Goal: Task Accomplishment & Management: Manage account settings

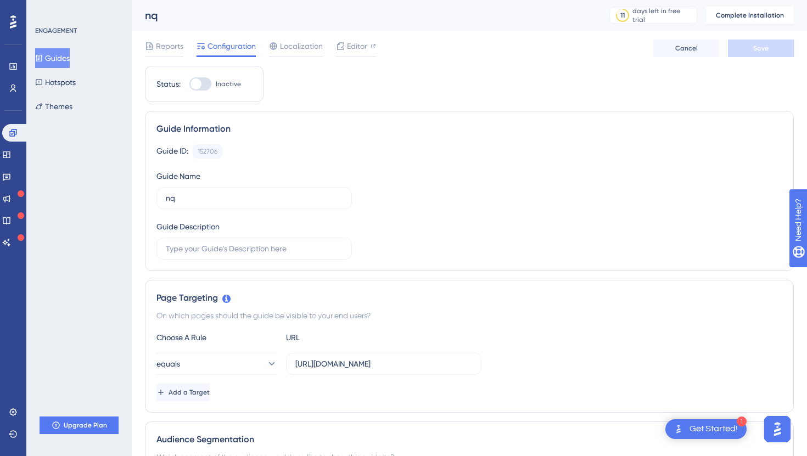
click at [14, 21] on icon at bounding box center [13, 21] width 7 height 13
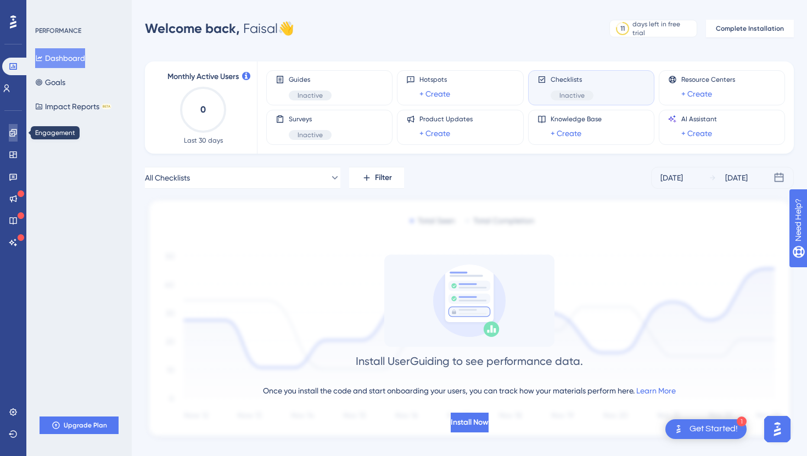
click at [12, 137] on link at bounding box center [13, 133] width 9 height 18
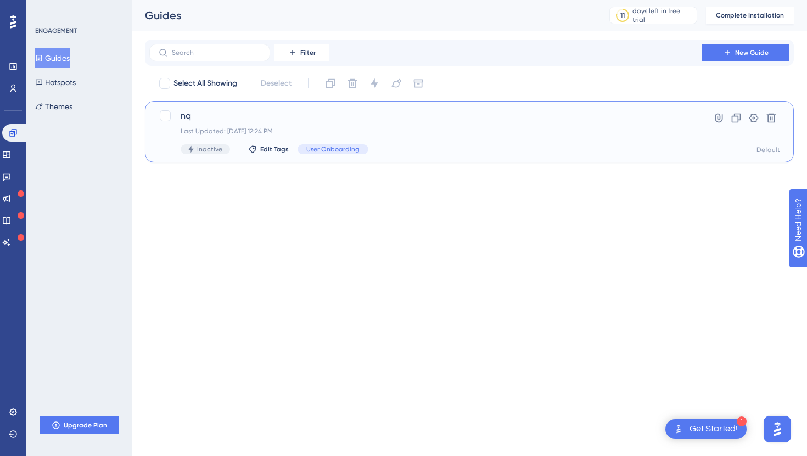
click at [345, 123] on div "nq Last Updated: [DATE] 12:24 PM Inactive Edit Tags User Onboarding" at bounding box center [426, 131] width 490 height 45
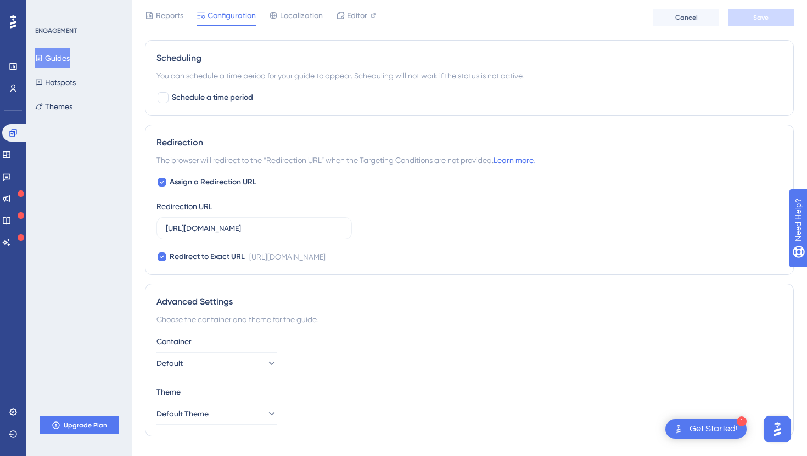
scroll to position [713, 0]
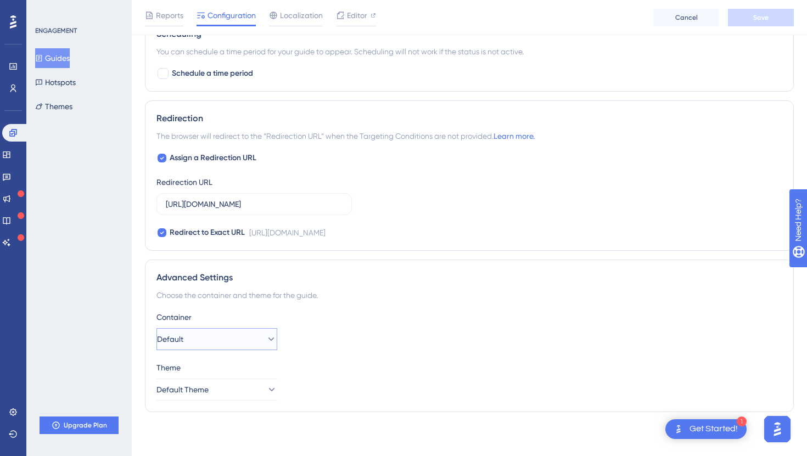
click at [218, 341] on button "Default" at bounding box center [216, 339] width 121 height 22
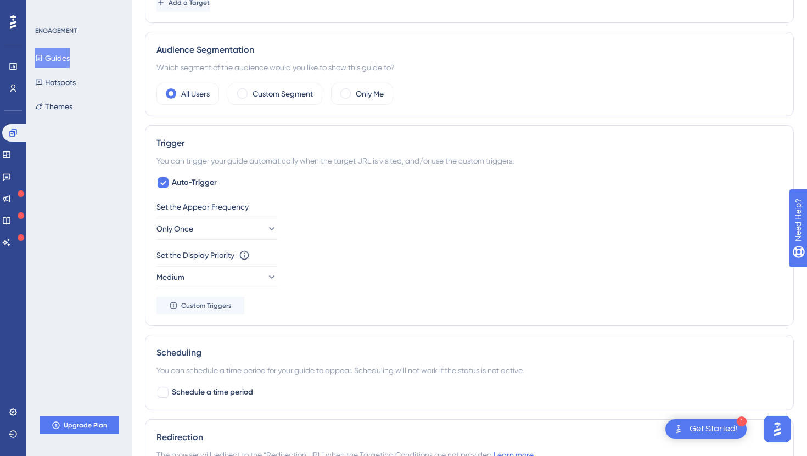
scroll to position [0, 0]
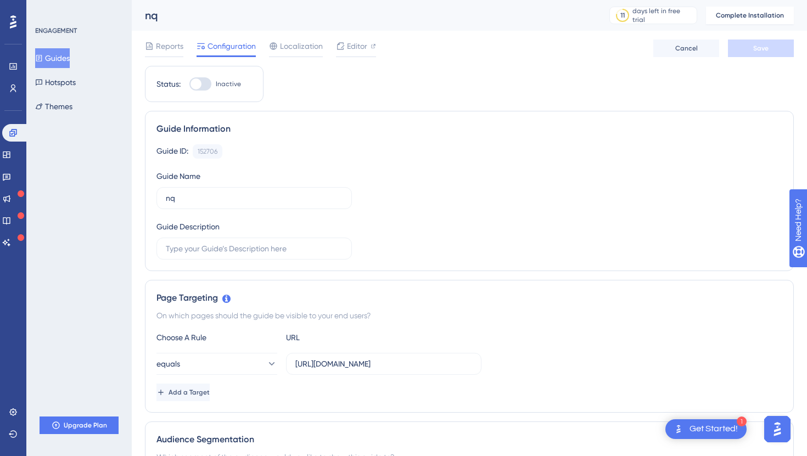
click at [202, 88] on div at bounding box center [200, 83] width 22 height 13
click at [189, 85] on input "Inactive" at bounding box center [189, 84] width 1 height 1
checkbox input "false"
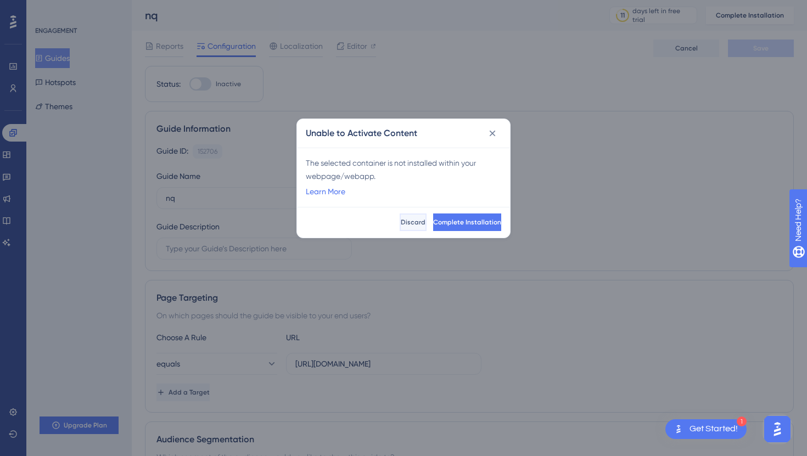
click at [400, 222] on button "Discard" at bounding box center [413, 222] width 27 height 18
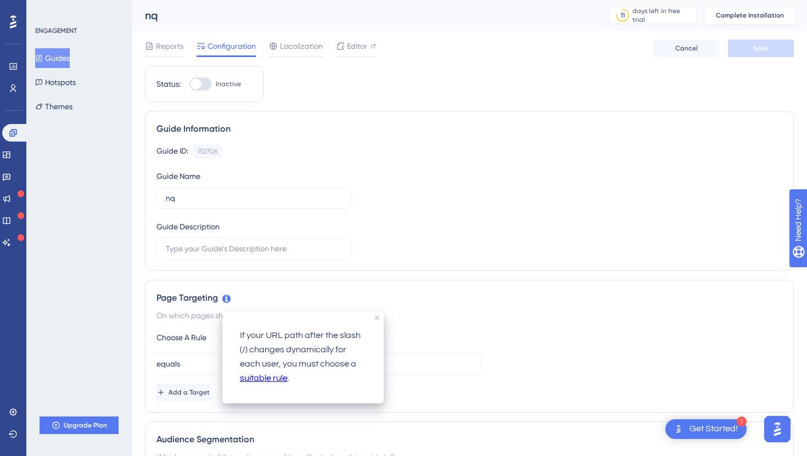
click at [294, 291] on div "Page Targeting" at bounding box center [469, 297] width 626 height 13
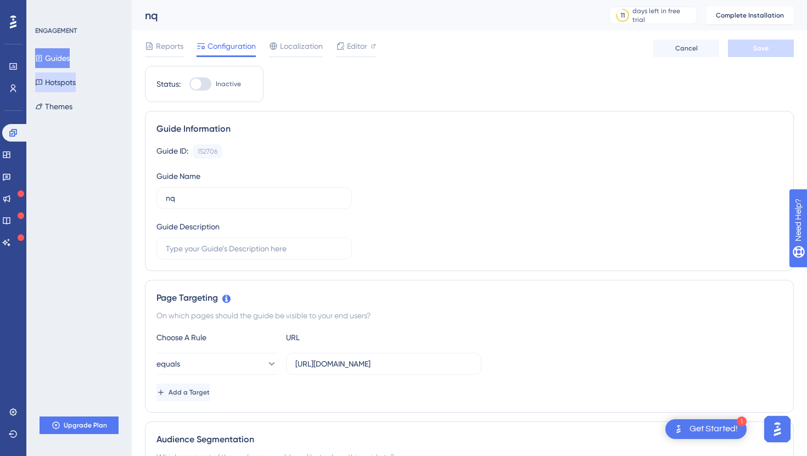
click at [76, 74] on button "Hotspots" at bounding box center [55, 82] width 41 height 20
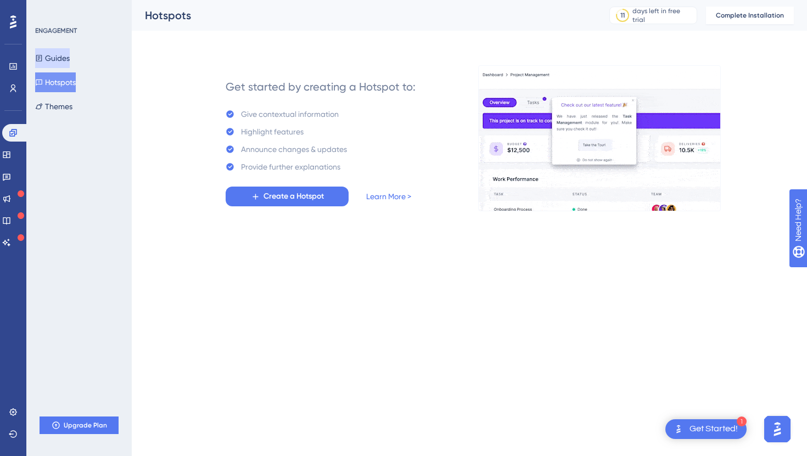
click at [70, 61] on button "Guides" at bounding box center [52, 58] width 35 height 20
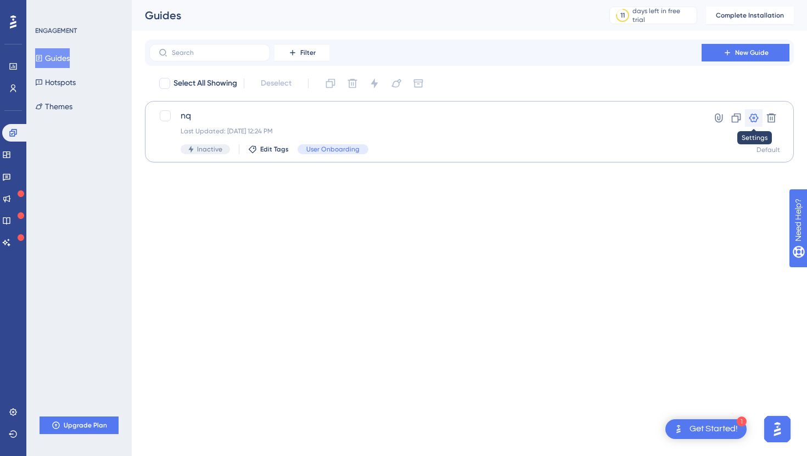
click at [749, 117] on icon at bounding box center [753, 118] width 9 height 9
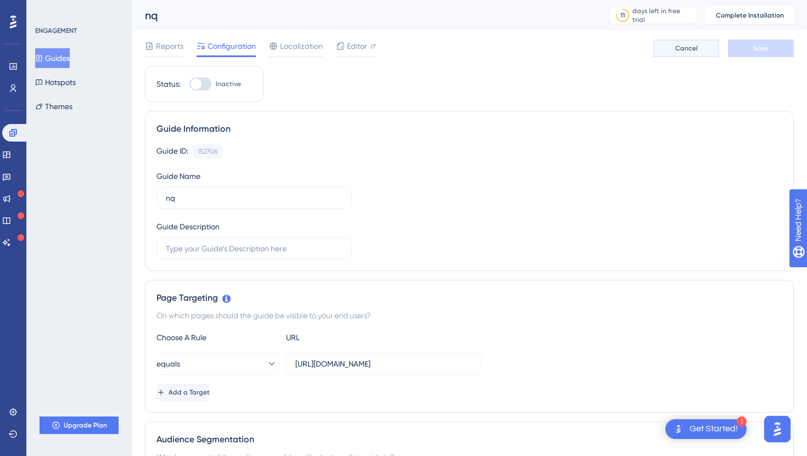
click at [670, 44] on button "Cancel" at bounding box center [686, 49] width 66 height 18
